Goal: Communication & Community: Ask a question

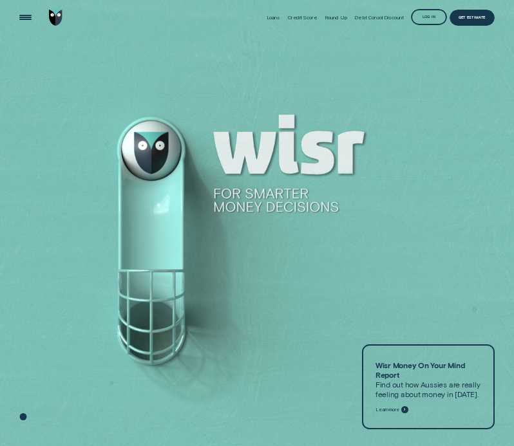
click at [429, 16] on div "Log in" at bounding box center [428, 17] width 13 height 3
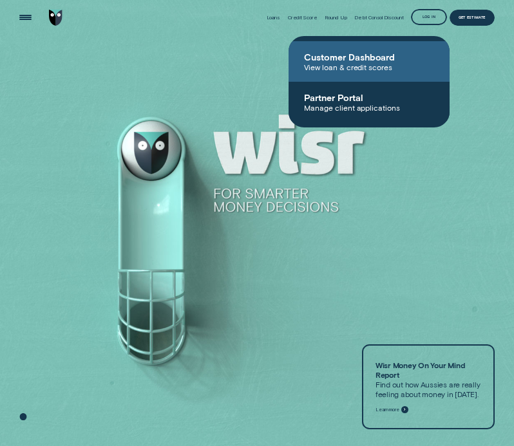
click at [344, 64] on span "View loan & credit scores" at bounding box center [369, 66] width 130 height 9
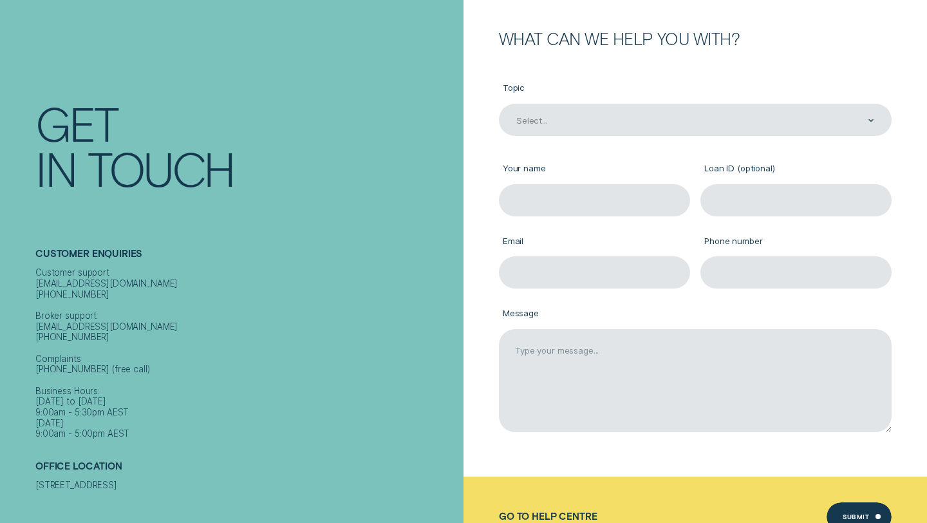
scroll to position [151, 0]
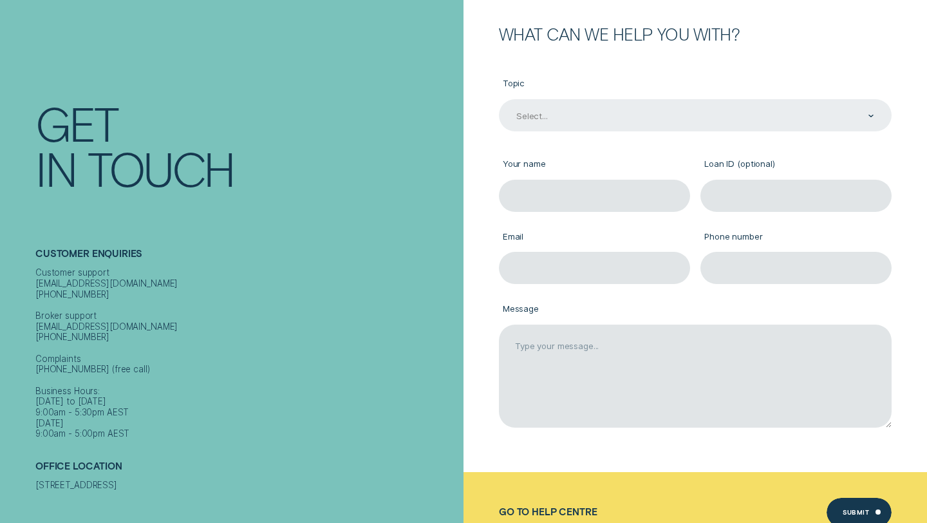
click at [583, 130] on div "Select..." at bounding box center [695, 115] width 393 height 32
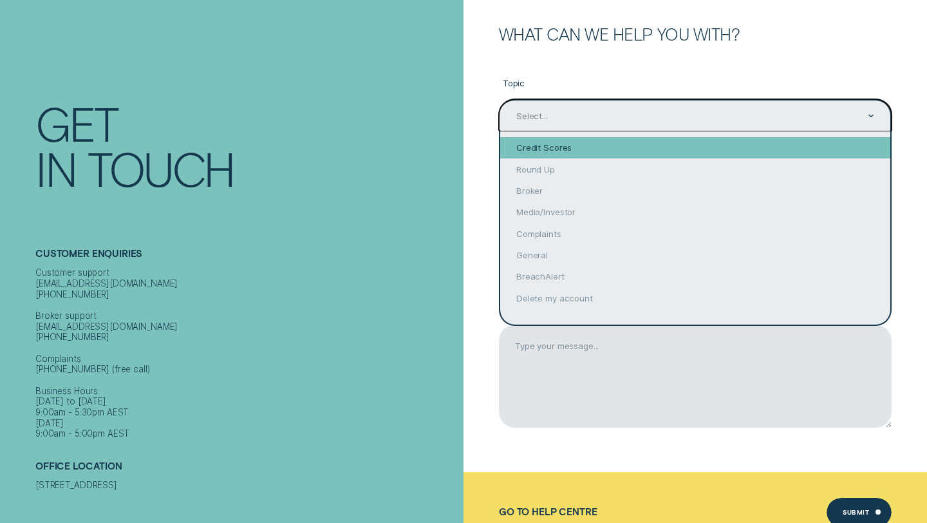
scroll to position [0, 0]
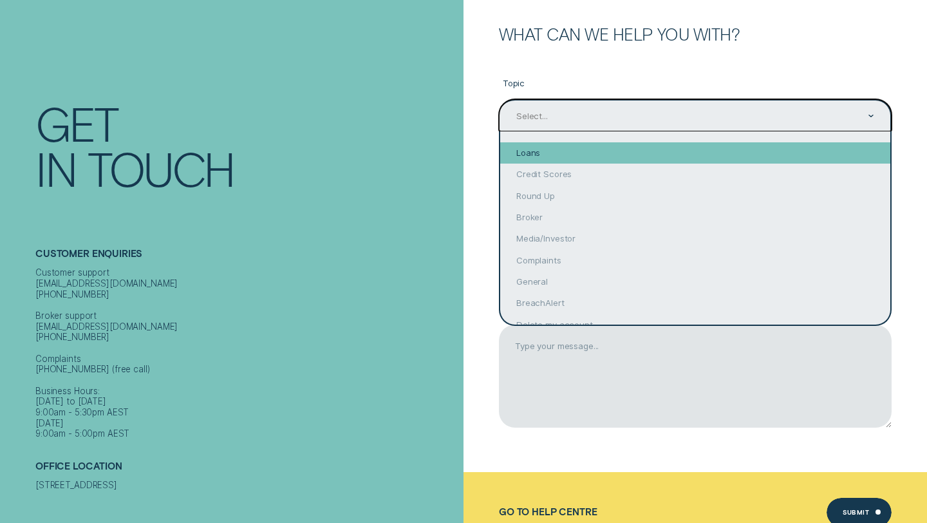
click at [533, 147] on div "Loans" at bounding box center [695, 152] width 390 height 21
type input "Loans"
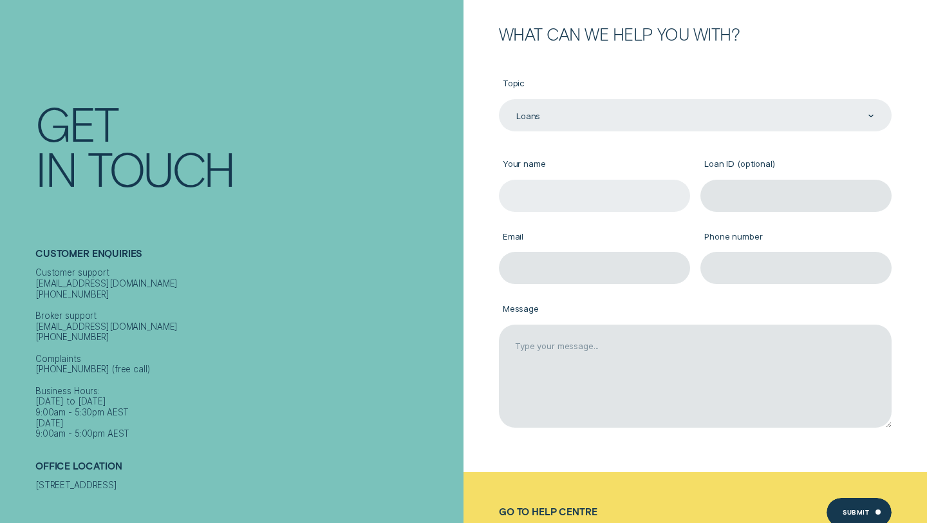
click at [561, 193] on input "Your name" at bounding box center [594, 196] width 191 height 32
type input "Leslie Regan"
type input "lesregan@hotmail.com"
type input "0406954007"
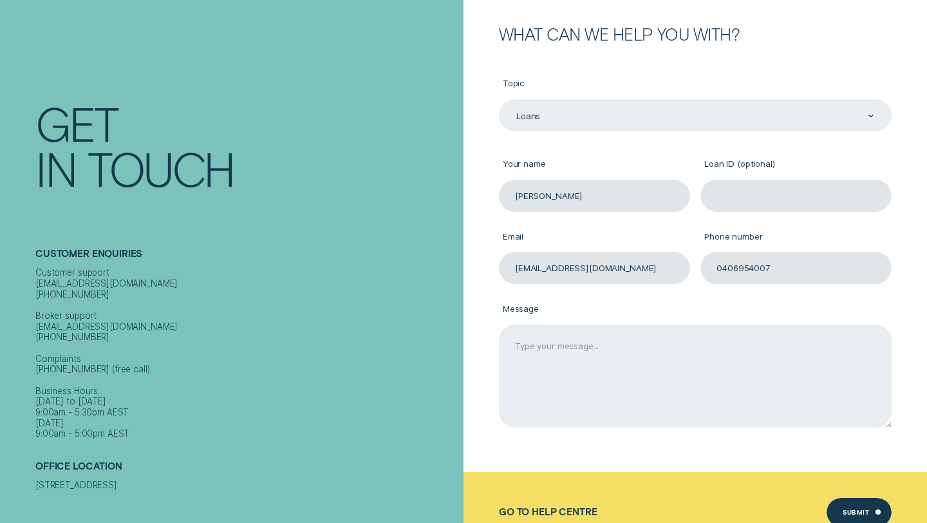
click at [593, 382] on textarea "Message" at bounding box center [695, 376] width 393 height 103
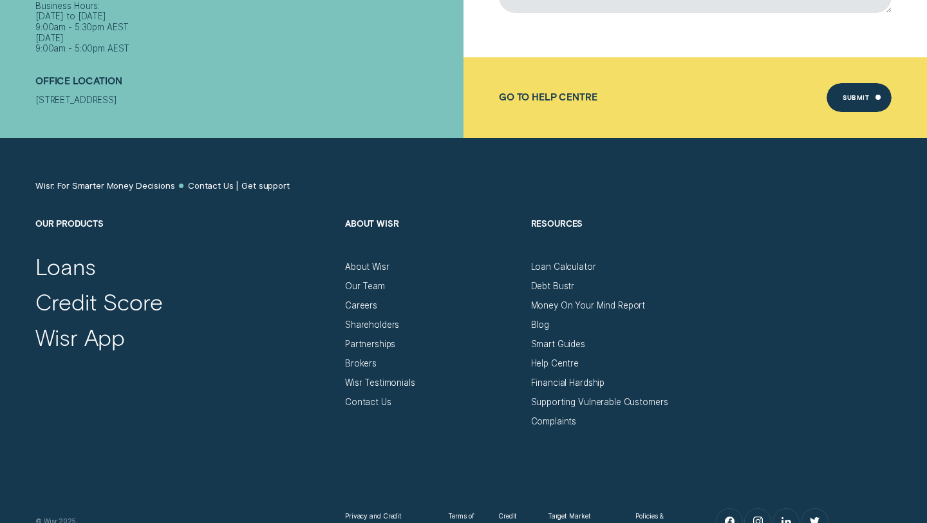
scroll to position [570, 0]
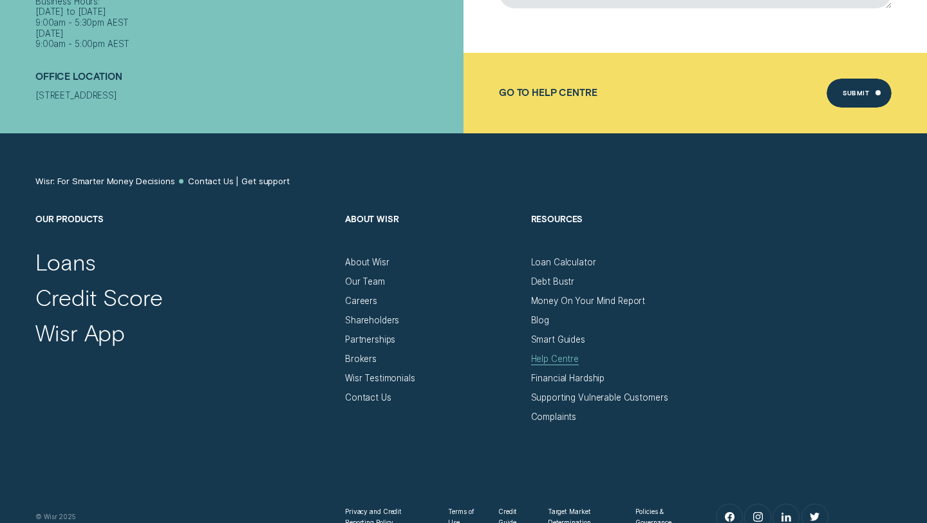
click at [549, 361] on div "Help Centre" at bounding box center [555, 358] width 48 height 11
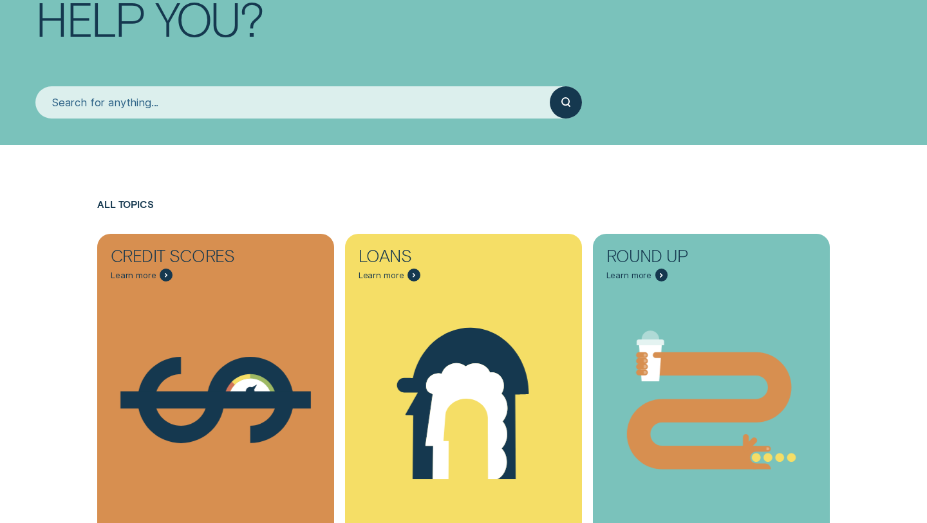
scroll to position [188, 0]
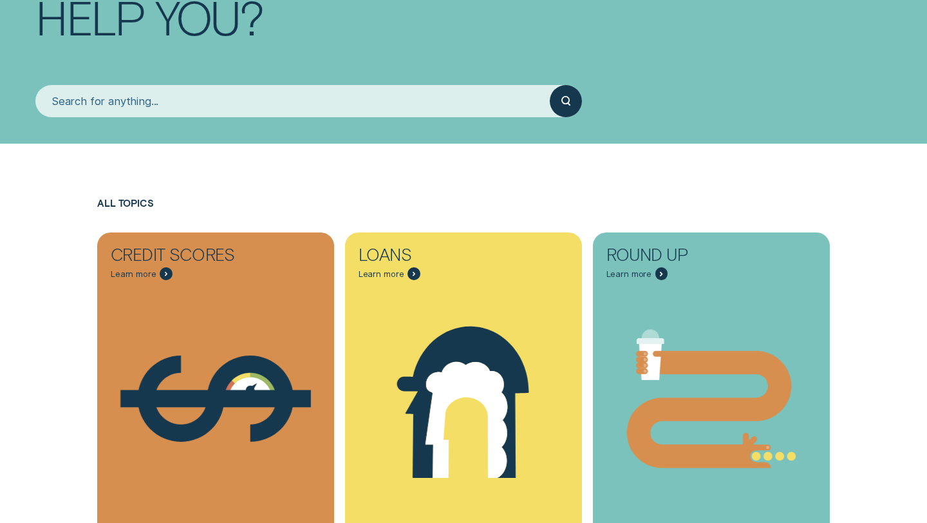
click at [416, 108] on input "search" at bounding box center [292, 101] width 514 height 32
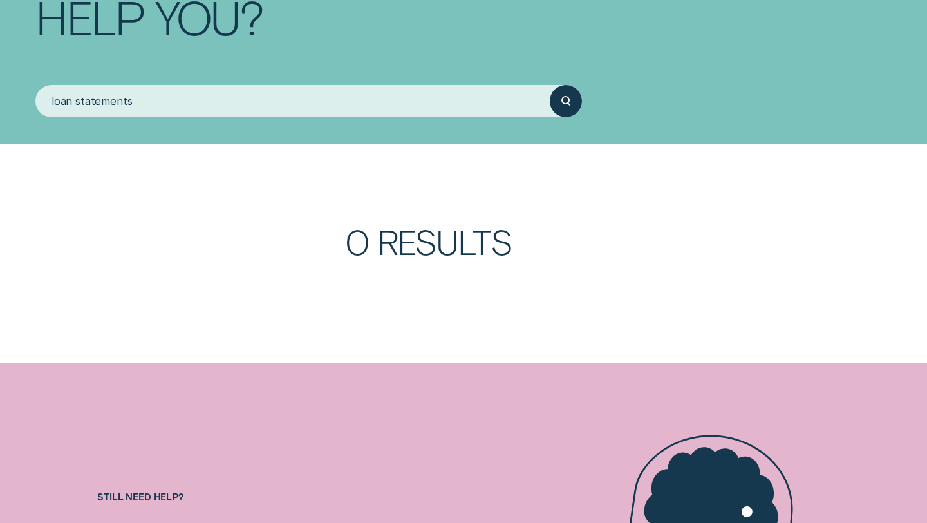
type input "loan statements"
click at [550, 85] on button "submit" at bounding box center [566, 101] width 32 height 32
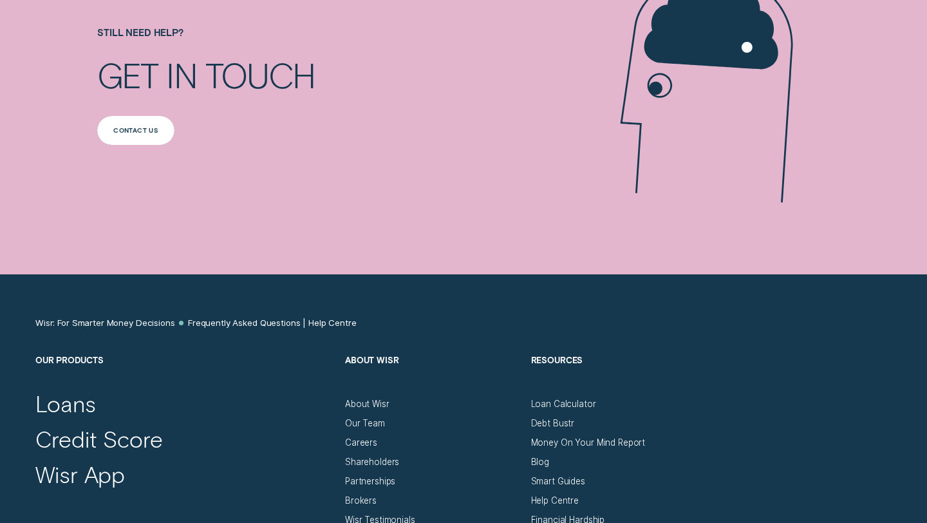
scroll to position [655, 0]
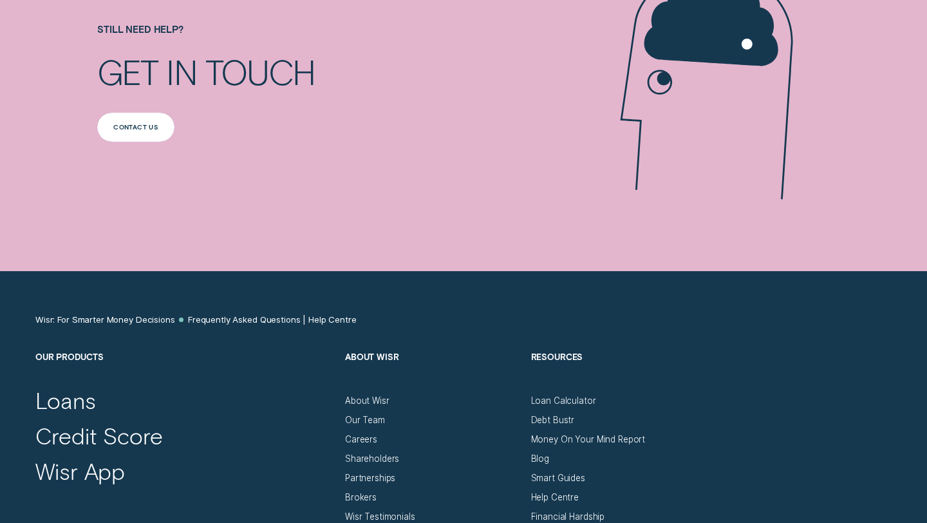
click at [138, 132] on div "Contact us" at bounding box center [135, 127] width 77 height 29
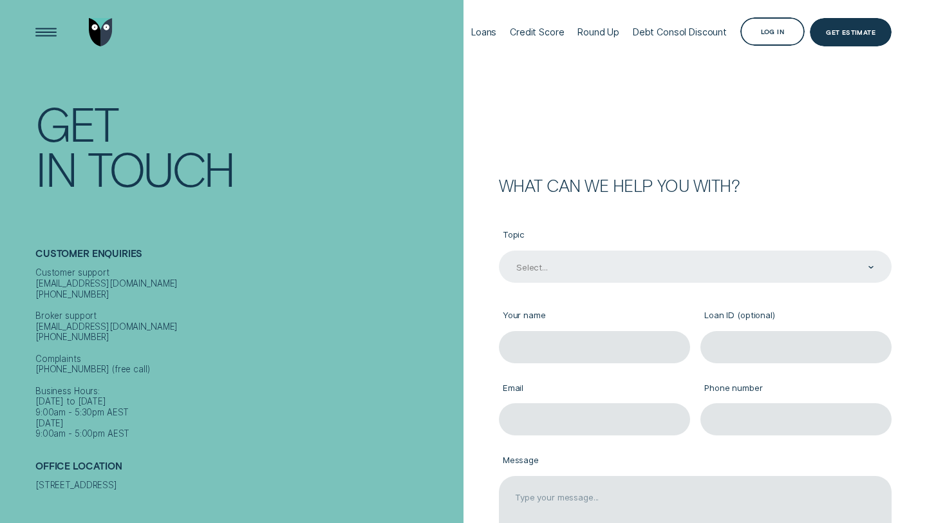
click at [621, 265] on div "Select..." at bounding box center [694, 267] width 359 height 12
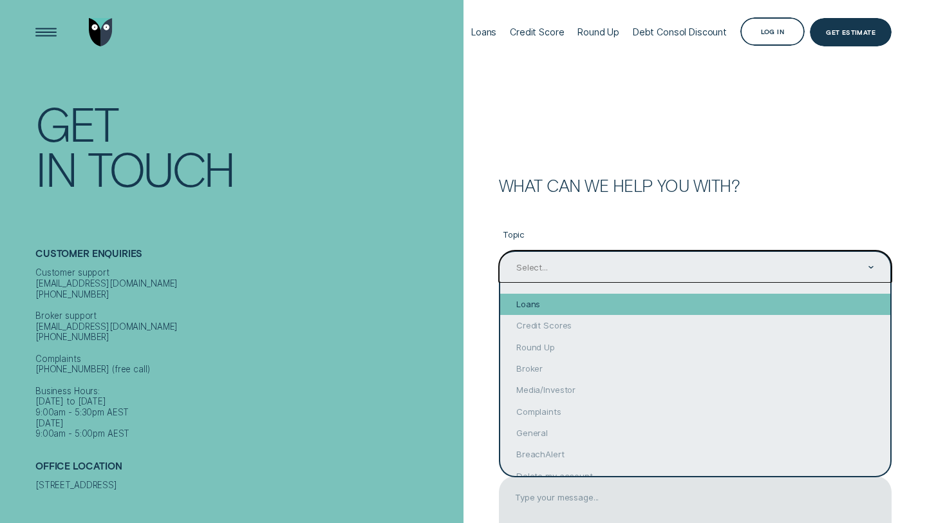
click at [525, 302] on div "Loans" at bounding box center [695, 304] width 390 height 21
type input "Loans"
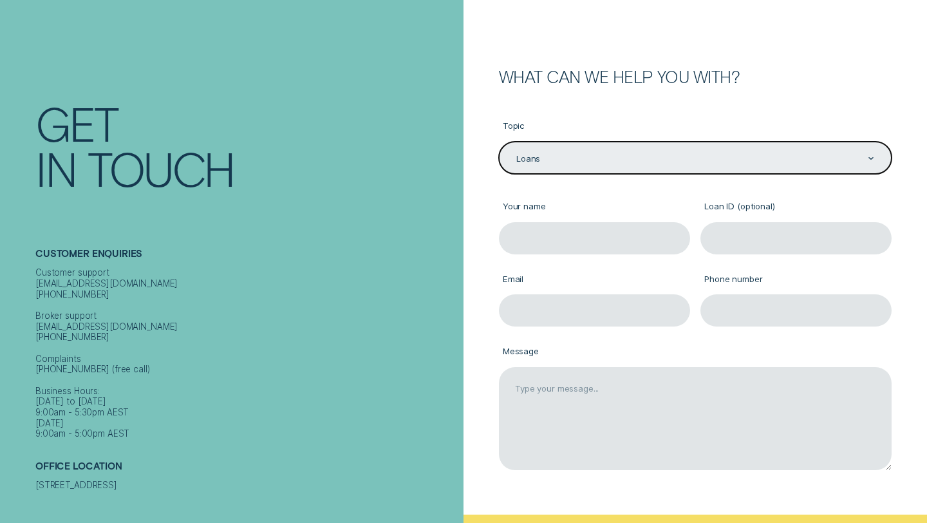
scroll to position [113, 0]
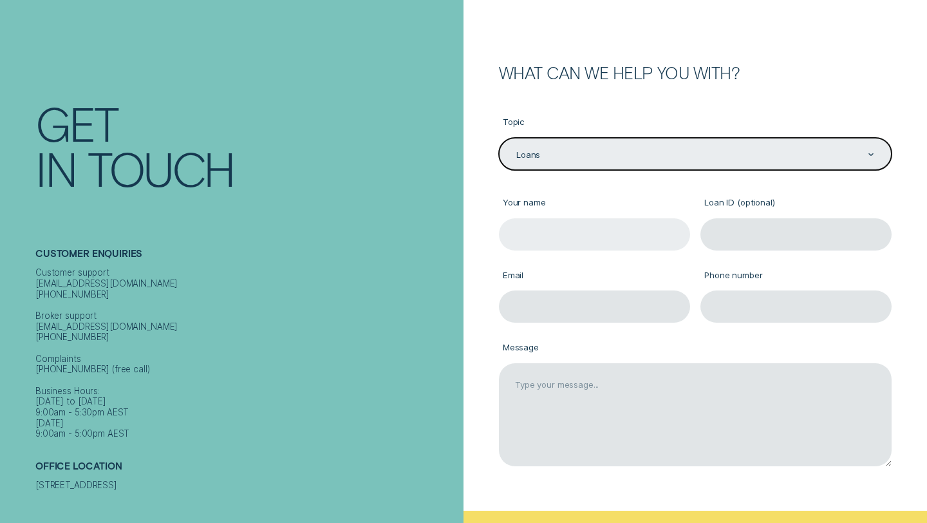
click at [544, 223] on input "Your name" at bounding box center [594, 234] width 191 height 32
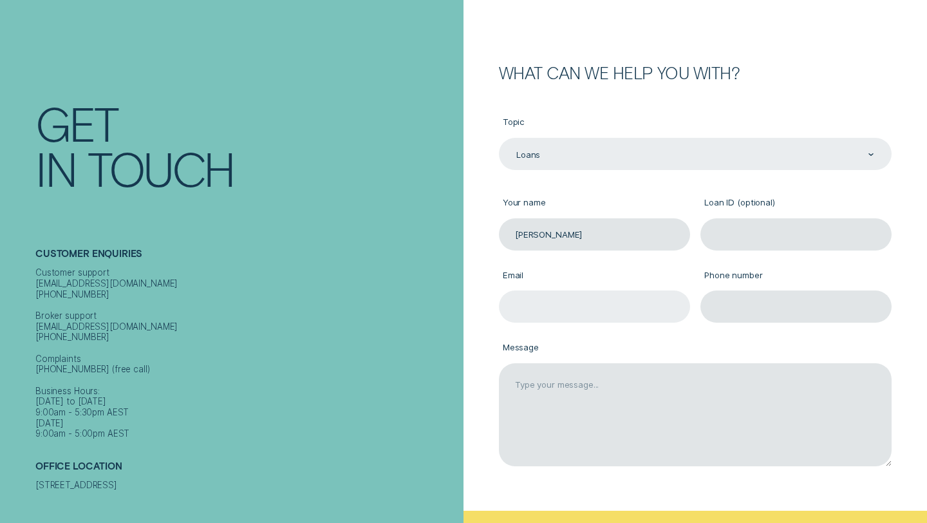
type input "[PERSON_NAME]"
click at [552, 301] on input "Email" at bounding box center [594, 306] width 191 height 32
type input "[EMAIL_ADDRESS][DOMAIN_NAME]"
type input "0406954007"
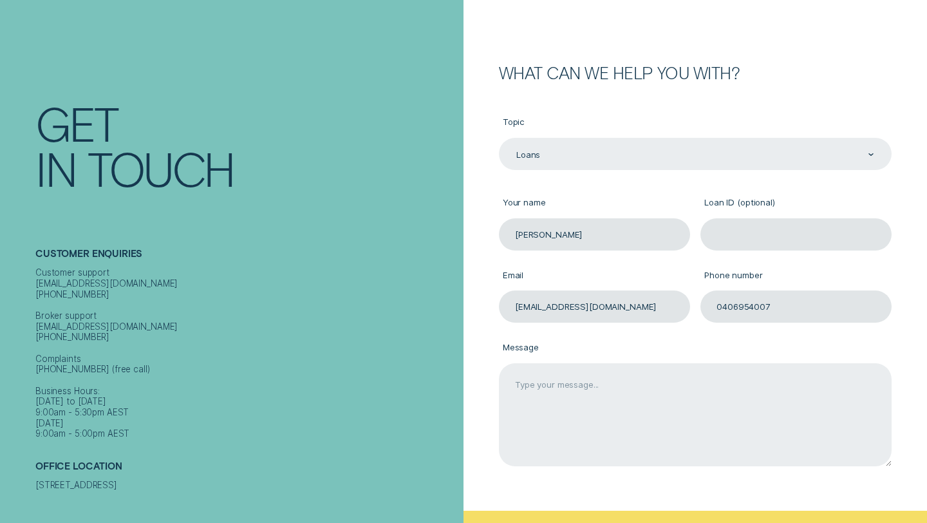
click at [627, 454] on textarea "Message" at bounding box center [695, 414] width 393 height 103
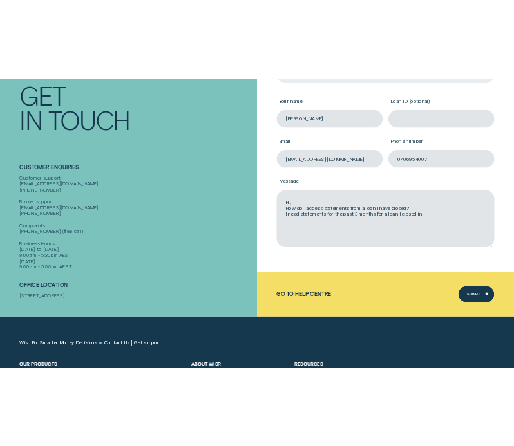
scroll to position [229, 0]
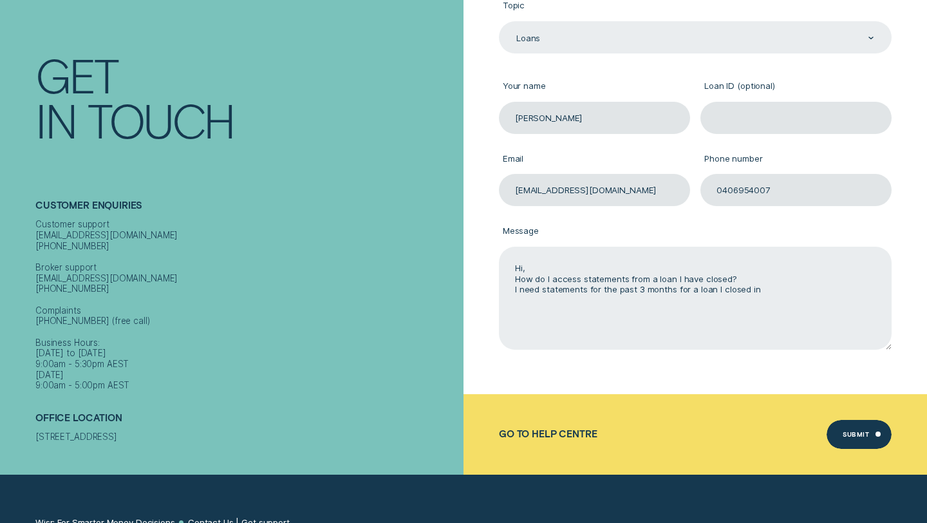
drag, startPoint x: 760, startPoint y: 289, endPoint x: 619, endPoint y: 290, distance: 141.7
click at [619, 290] on textarea "Hi, How do I access statements from a loan I have closed? I need statements for…" at bounding box center [695, 298] width 393 height 103
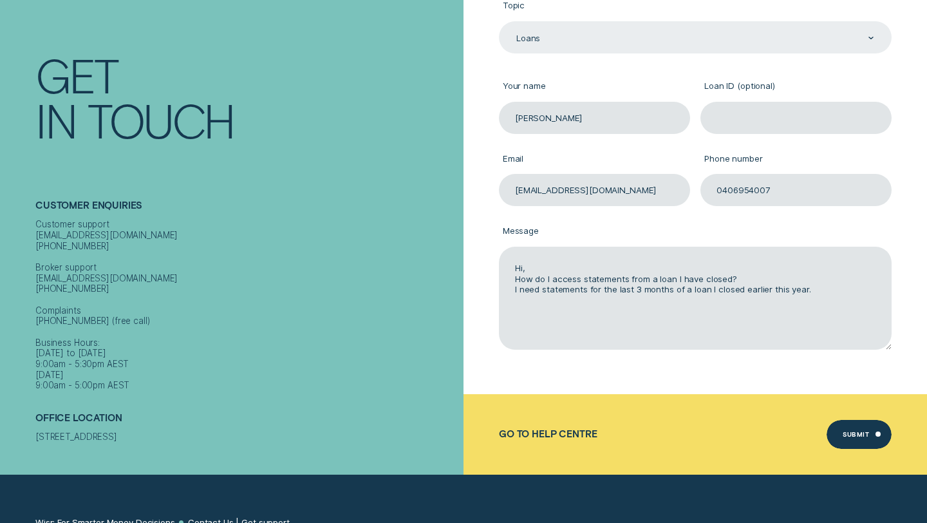
type textarea "Hi, How do I access statements from a loan I have closed? I need statements for…"
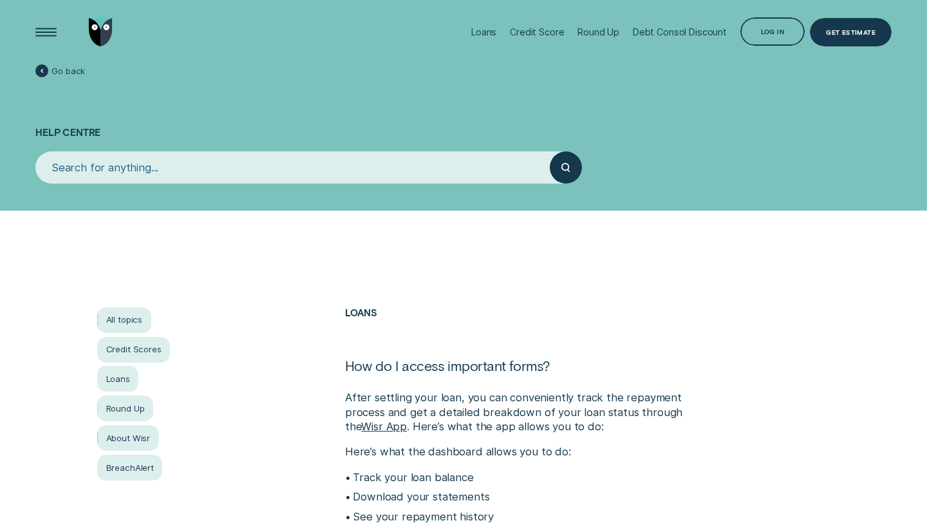
click at [489, 155] on input "search" at bounding box center [292, 167] width 514 height 32
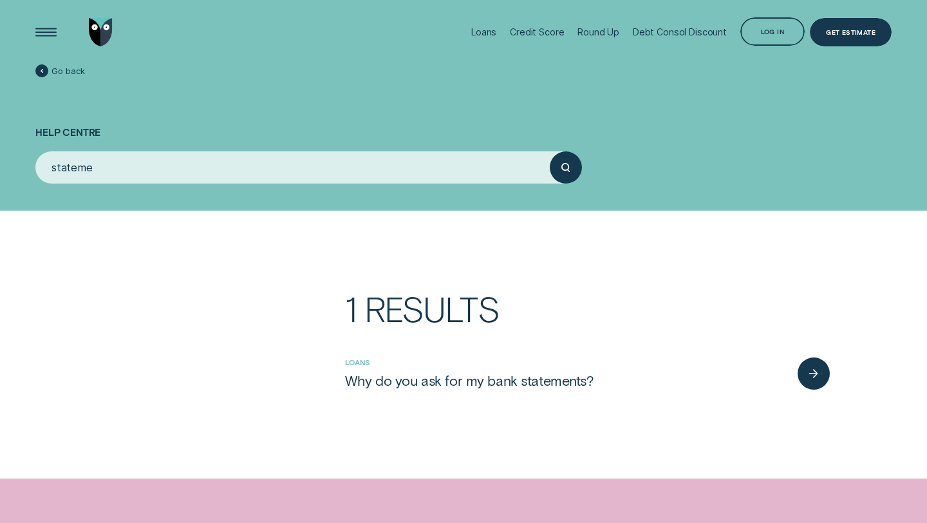
type input "statemen"
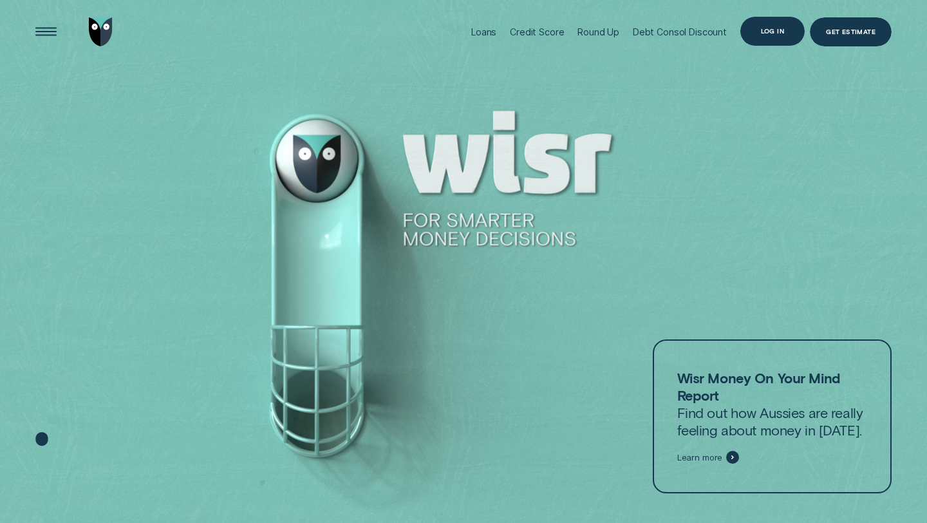
click at [769, 37] on div "Log in" at bounding box center [772, 31] width 64 height 29
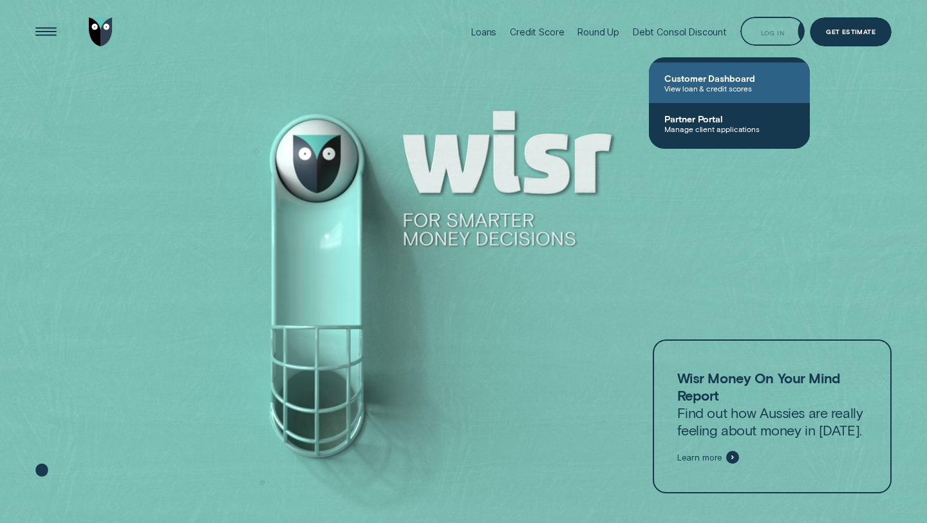
click at [738, 71] on link "Customer Dashboard View loan & credit scores" at bounding box center [729, 82] width 161 height 41
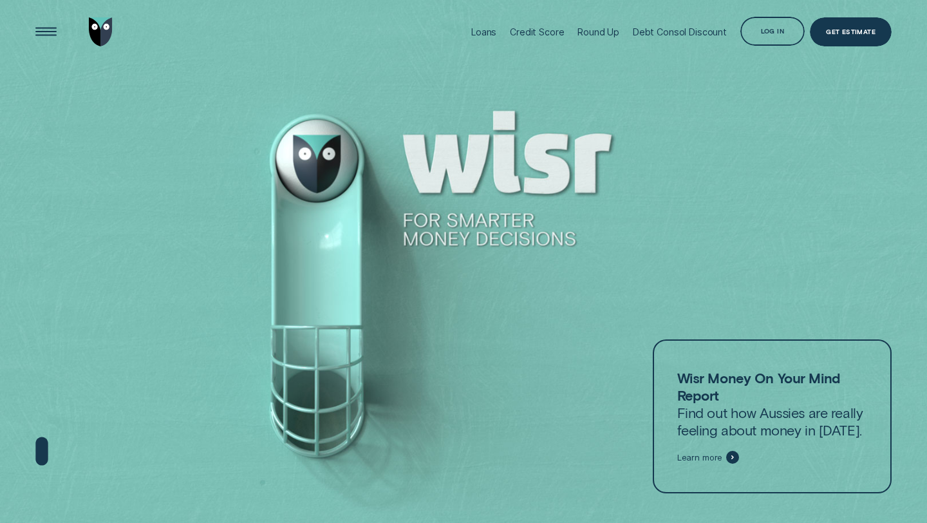
click at [774, 32] on div "Log in" at bounding box center [772, 33] width 23 height 6
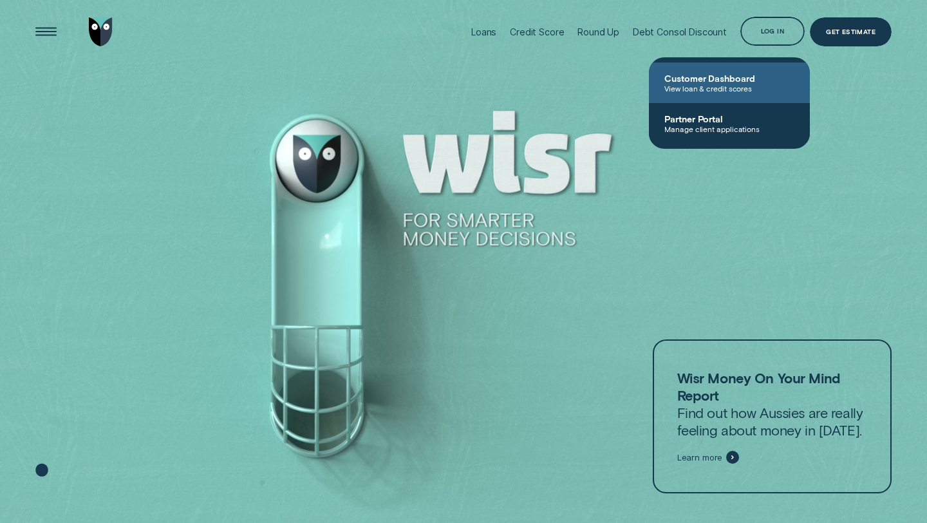
click at [722, 81] on span "Customer Dashboard" at bounding box center [729, 78] width 130 height 11
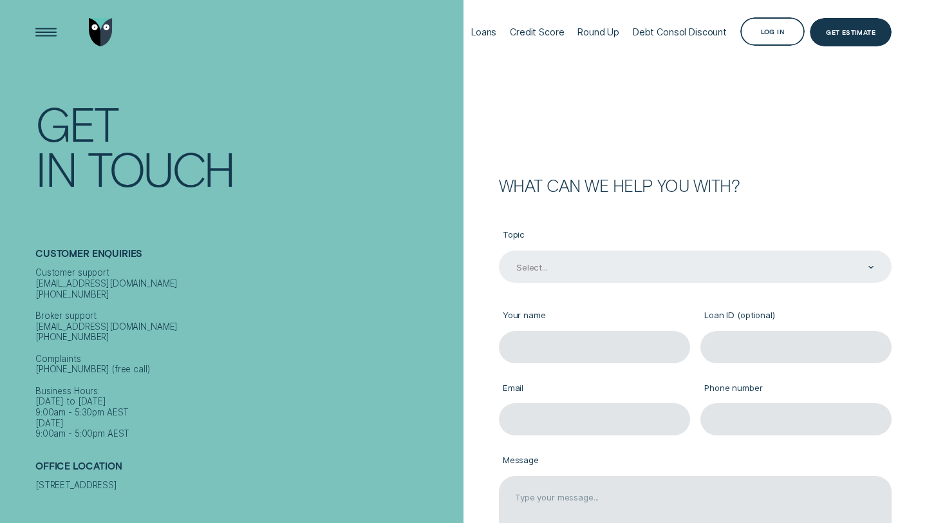
click at [587, 268] on div "Select..." at bounding box center [694, 267] width 359 height 12
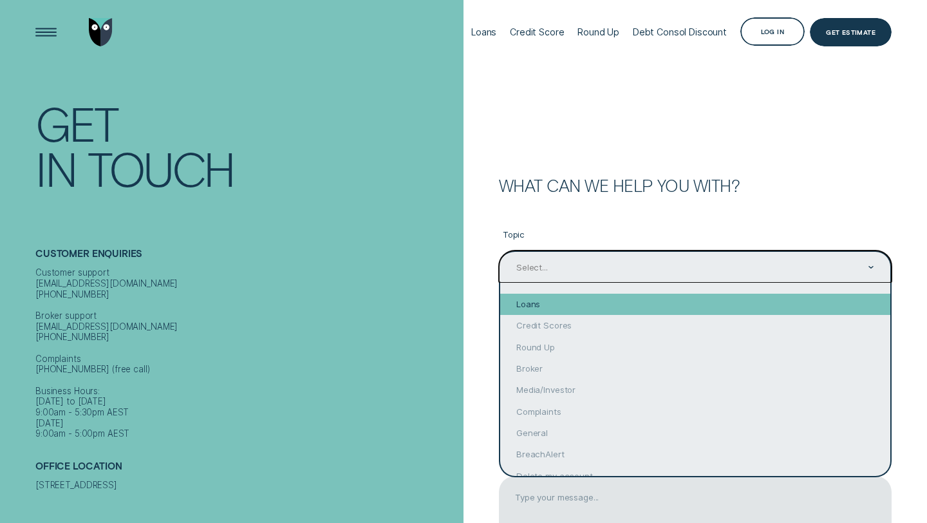
click at [536, 301] on div "Loans" at bounding box center [695, 304] width 390 height 21
type input "Loans"
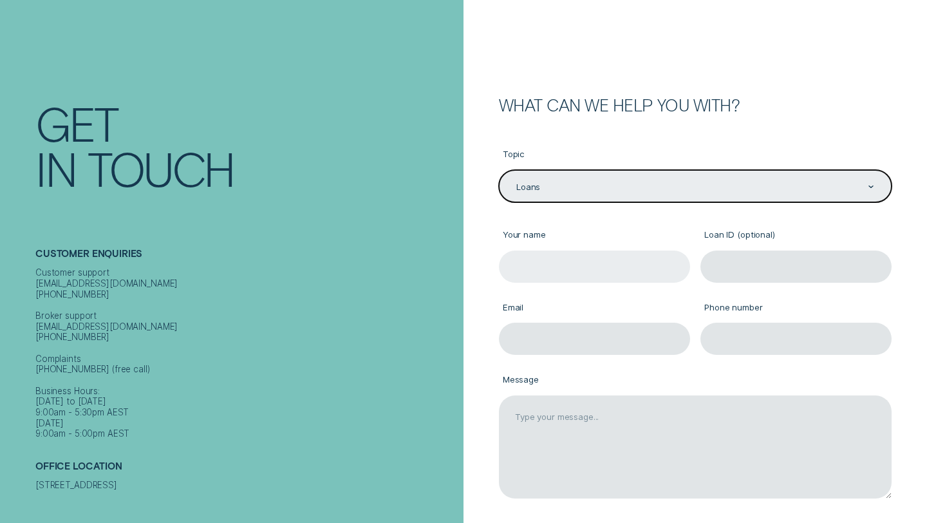
scroll to position [81, 0]
click at [537, 263] on input "Your name" at bounding box center [594, 266] width 191 height 32
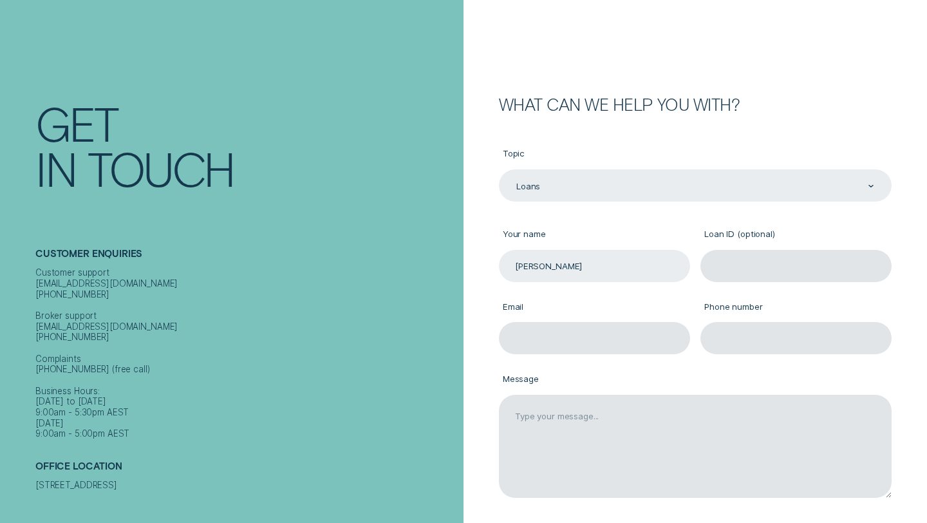
type input "[PERSON_NAME]"
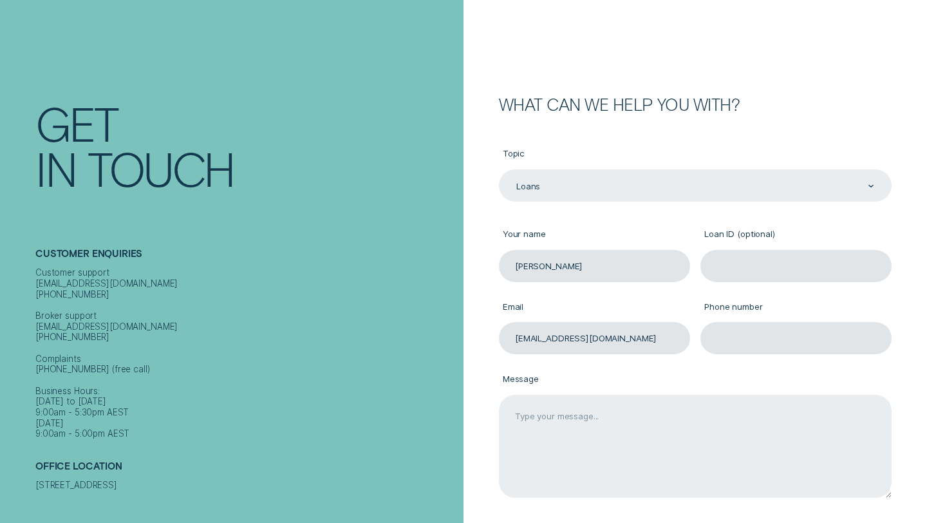
type input "[EMAIL_ADDRESS][DOMAIN_NAME]"
click at [524, 431] on textarea "Message" at bounding box center [695, 446] width 393 height 103
click at [634, 428] on textarea "Hi, I need statements for my loan that I closed in May this year." at bounding box center [695, 446] width 393 height 103
paste textarea "164652"
click at [809, 437] on textarea "Hi, I need statements for my loan (164652) that I closed in May this year." at bounding box center [695, 446] width 393 height 103
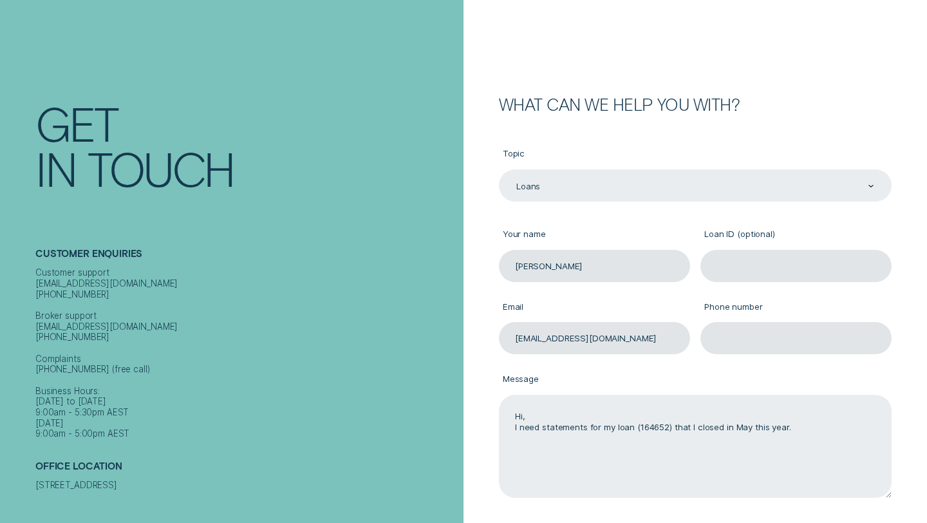
type textarea "Hi, I need statements for my loan (164652) that I closed in May this year."
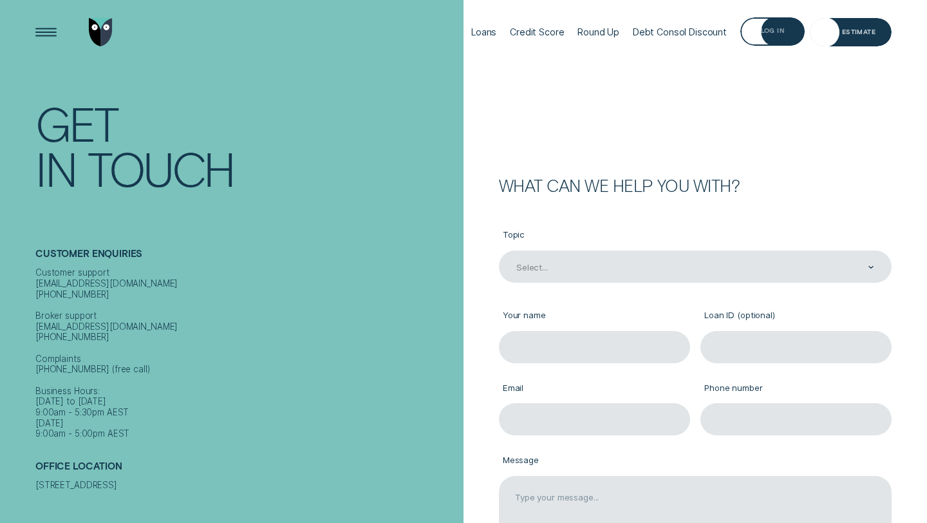
click at [862, 121] on form "What can we help you with? Topic Select... Your name Loan ID (optional) Email P…" at bounding box center [696, 352] width 464 height 704
click at [777, 24] on div "Log in" at bounding box center [772, 31] width 64 height 29
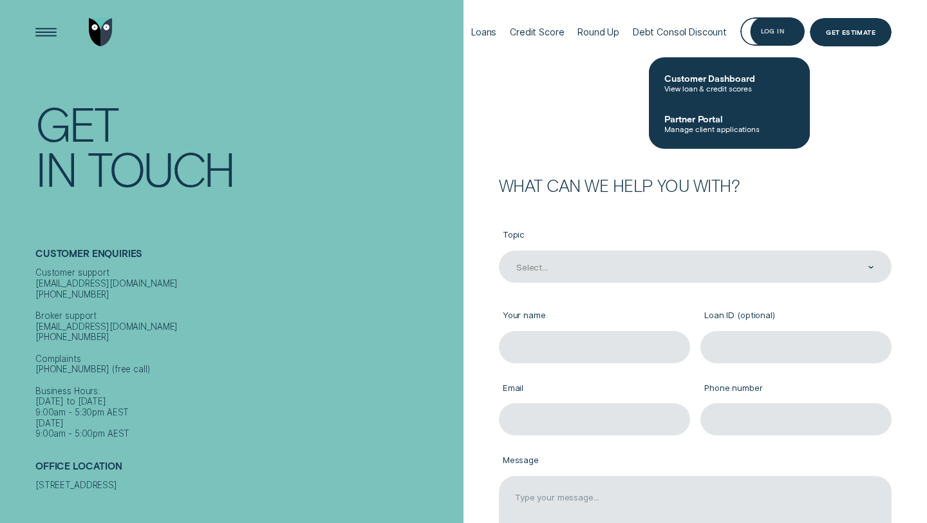
click at [843, 97] on form "What can we help you with? Topic Select... Your name Loan ID (optional) Email P…" at bounding box center [696, 352] width 464 height 704
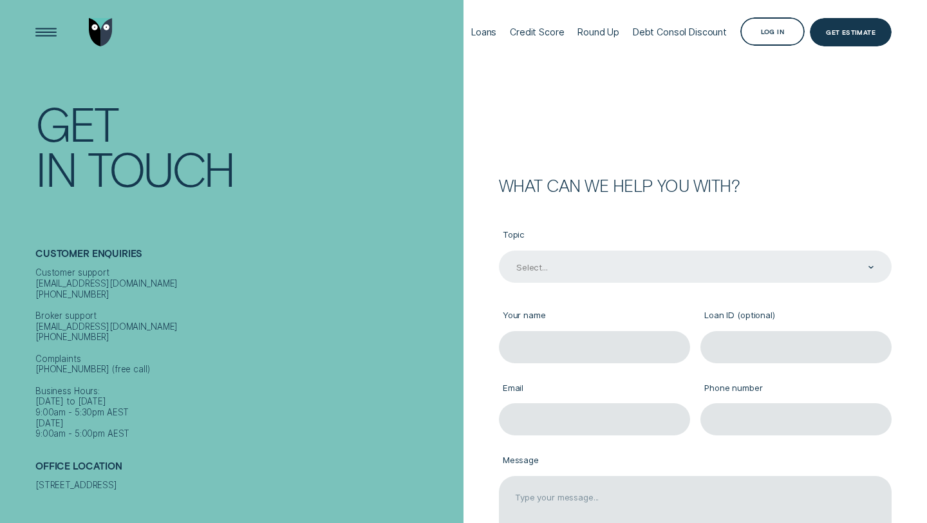
click at [623, 273] on div "Select..." at bounding box center [694, 267] width 359 height 12
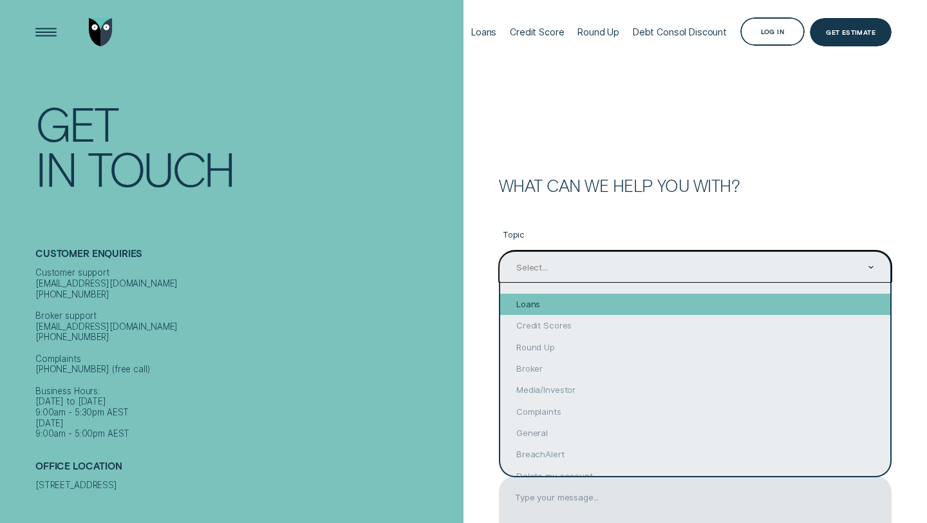
click at [542, 305] on div "Loans" at bounding box center [695, 304] width 390 height 21
type input "Loans"
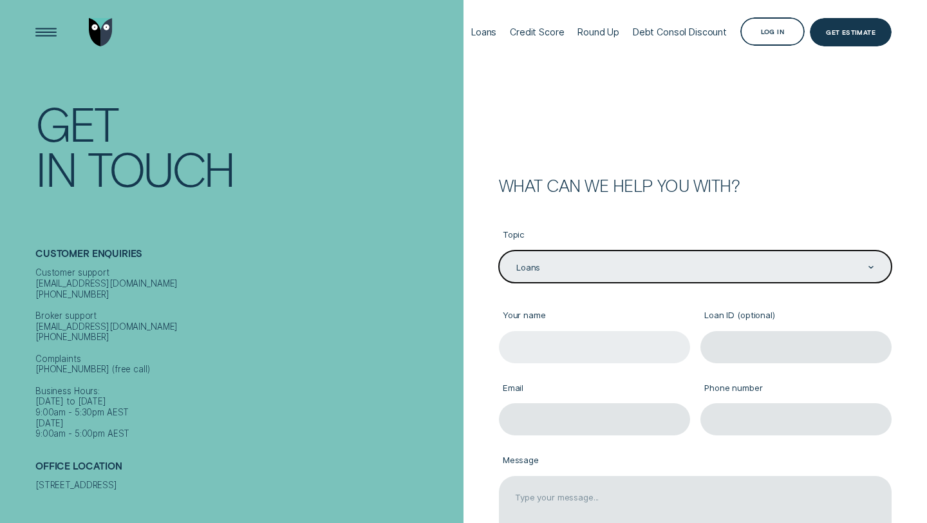
click at [549, 343] on input "Your name" at bounding box center [594, 347] width 191 height 32
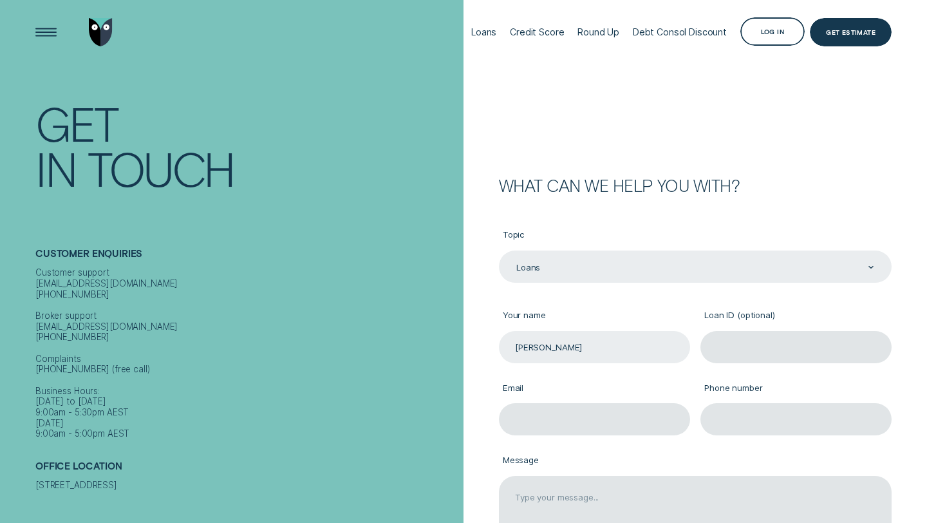
type input "[PERSON_NAME]"
click at [735, 344] on input "Loan ID (optional)" at bounding box center [796, 347] width 191 height 32
paste input "164652"
type input "164652"
click at [589, 418] on input "Email" at bounding box center [594, 419] width 191 height 32
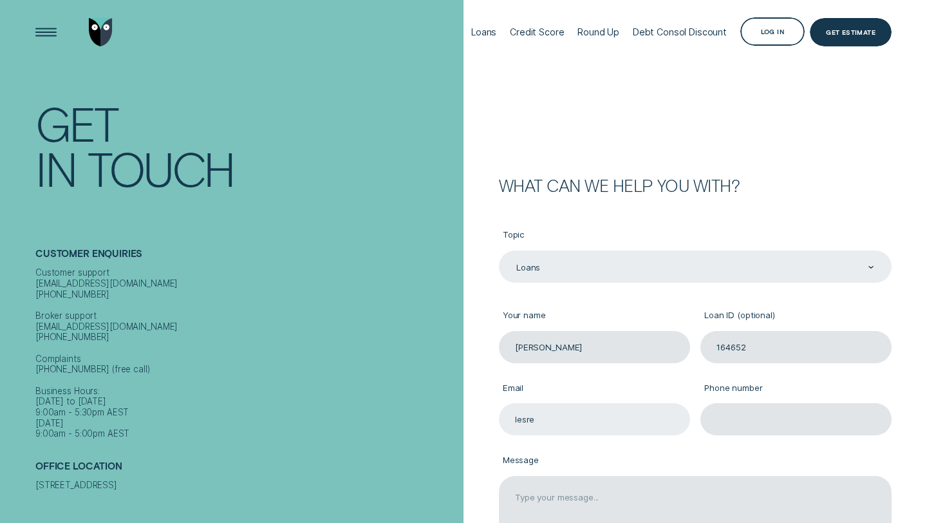
type input "[EMAIL_ADDRESS][DOMAIN_NAME]"
type input "0406954007"
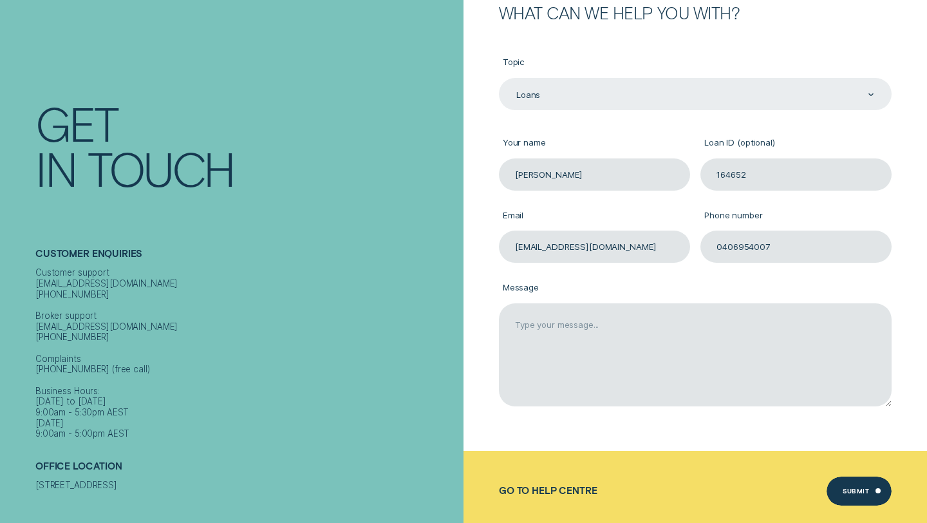
scroll to position [174, 0]
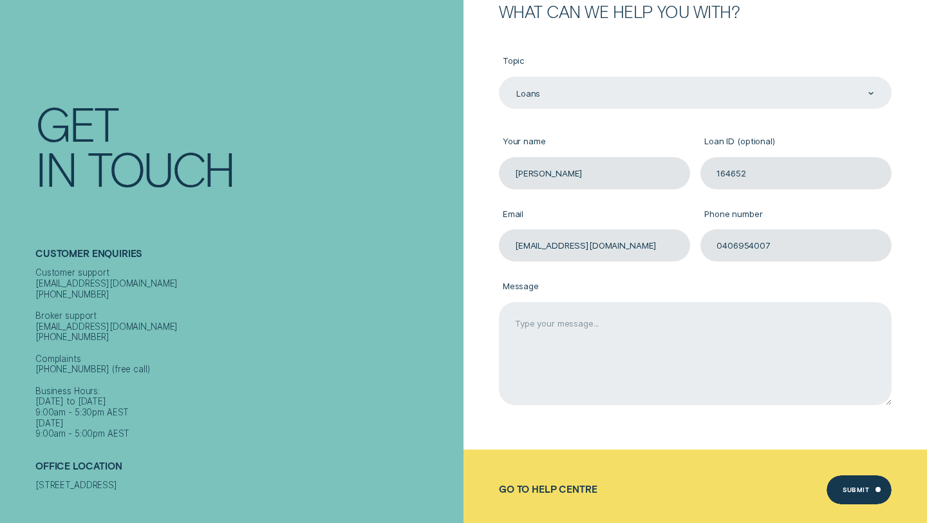
click at [589, 368] on textarea "Message" at bounding box center [695, 353] width 393 height 103
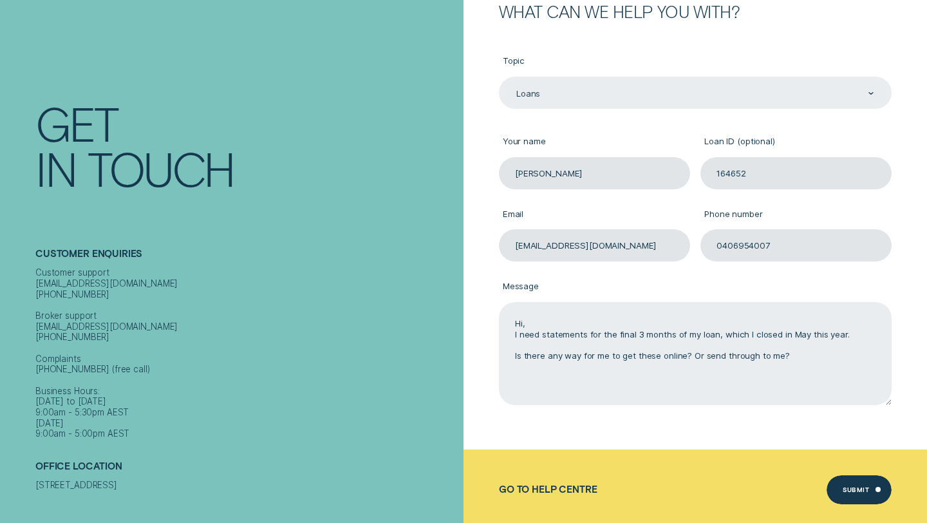
drag, startPoint x: 795, startPoint y: 360, endPoint x: 724, endPoint y: 351, distance: 71.4
click at [724, 351] on textarea "Hi, I need statements for the final 3 months of my loan, which I closed in May …" at bounding box center [695, 353] width 393 height 103
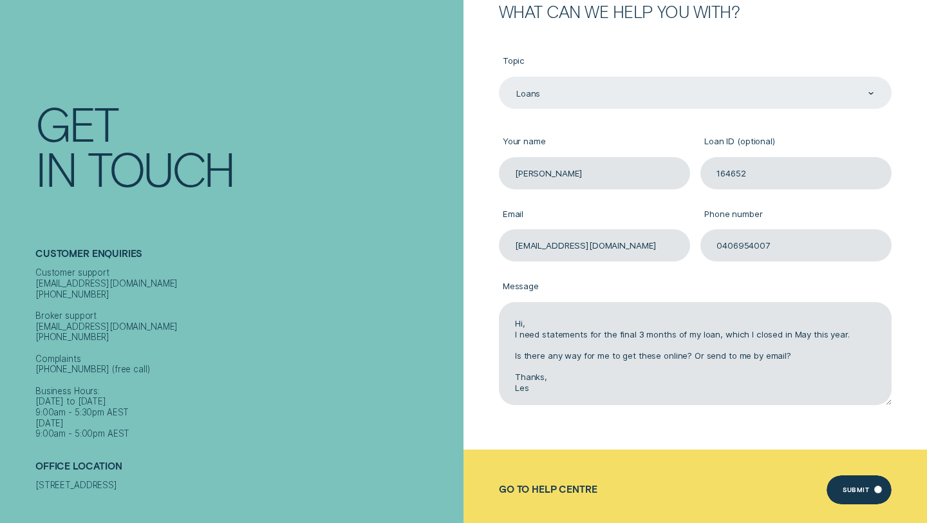
type textarea "Hi, I need statements for the final 3 months of my loan, which I closed in May …"
click at [850, 491] on div "Submit" at bounding box center [856, 491] width 26 height 6
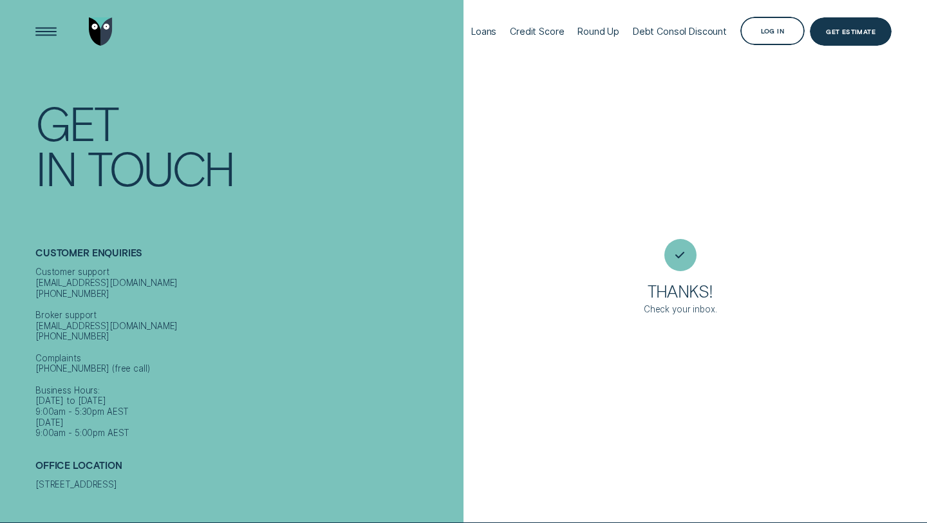
scroll to position [0, 0]
